Goal: Navigation & Orientation: Find specific page/section

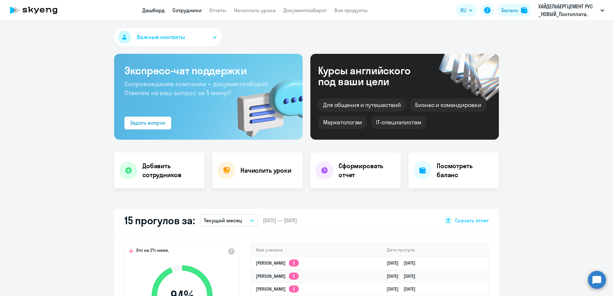
click at [190, 9] on link "Сотрудники" at bounding box center [186, 10] width 29 height 6
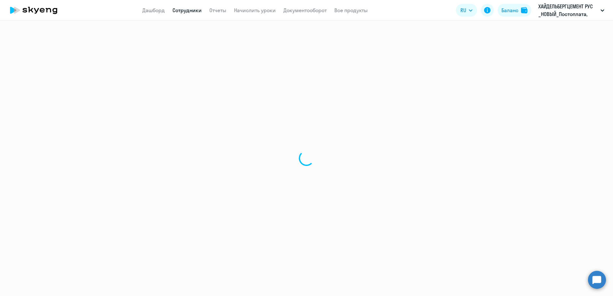
select select "30"
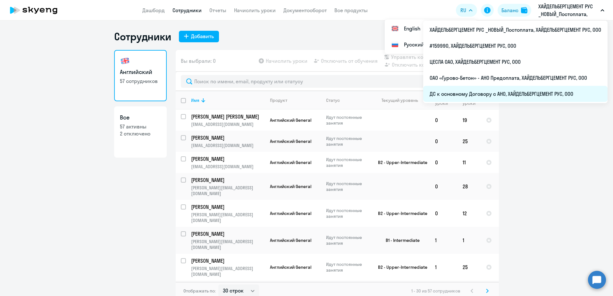
click at [503, 96] on li "ДС к основному Договору с АНО, ХАЙДЕЛЬБЕРГЦЕМЕНТ РУС, ООО" at bounding box center [515, 94] width 184 height 16
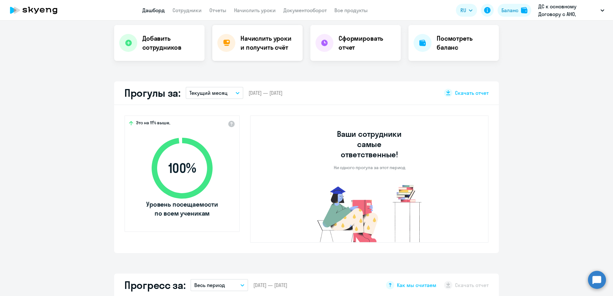
scroll to position [128, 0]
click at [188, 6] on app-header "Дашборд Сотрудники Отчеты Начислить уроки Документооборот Все продукты Дашборд …" at bounding box center [306, 10] width 613 height 21
click at [188, 9] on link "Сотрудники" at bounding box center [186, 10] width 29 height 6
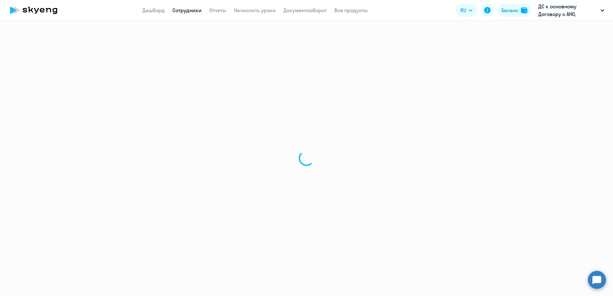
select select "30"
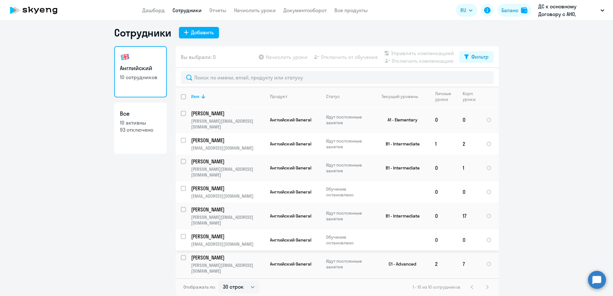
scroll to position [39, 0]
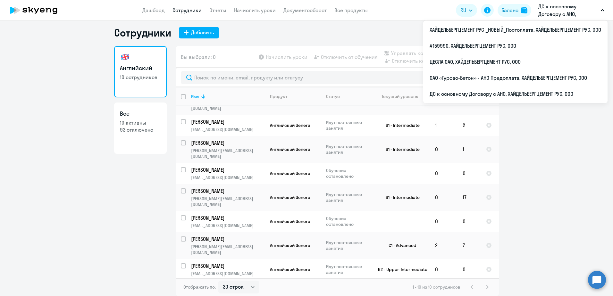
click at [547, 157] on ng-component "Сотрудники Добавить Английский 10 сотрудников Все 10 активны 93 отключено Вы вы…" at bounding box center [306, 161] width 613 height 270
